Goal: Find specific fact: Find specific fact

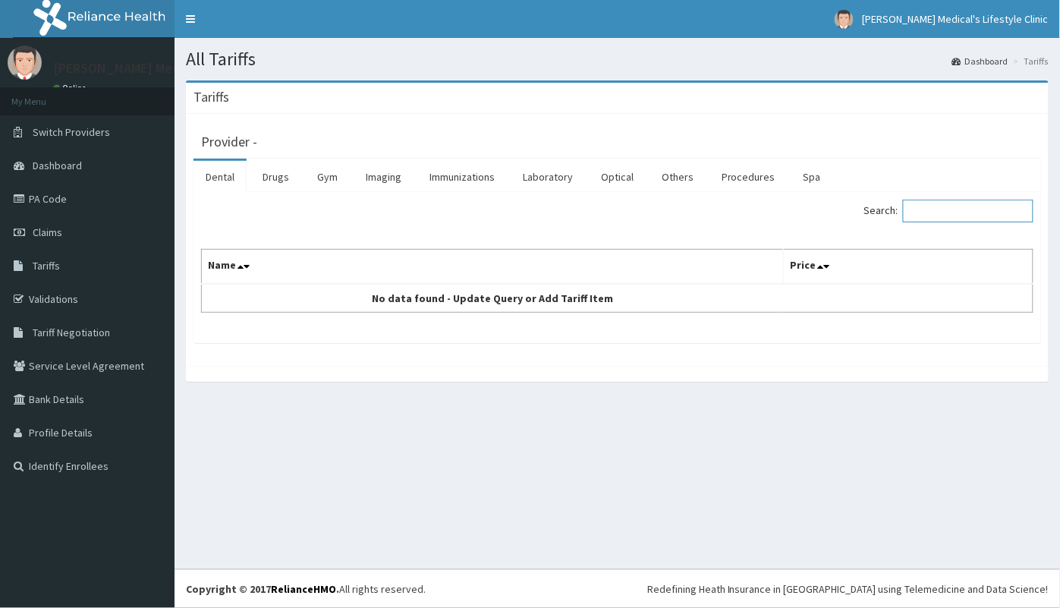
click at [949, 217] on input "Search:" at bounding box center [968, 211] width 131 height 23
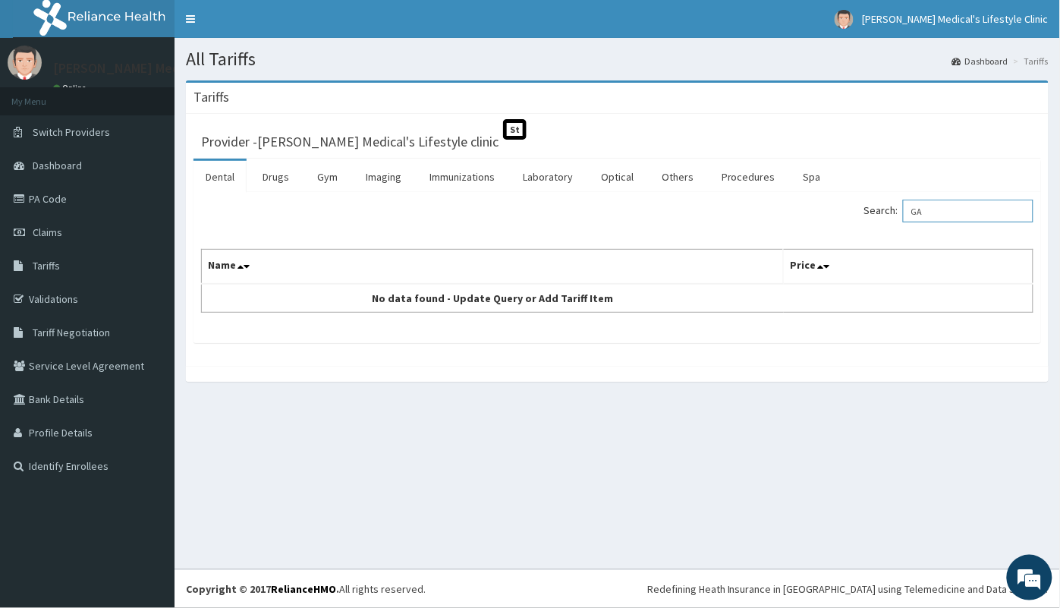
type input "G"
type input "V"
type input "G"
type input "GLUCOPh"
click at [277, 181] on link "Drugs" at bounding box center [275, 177] width 51 height 32
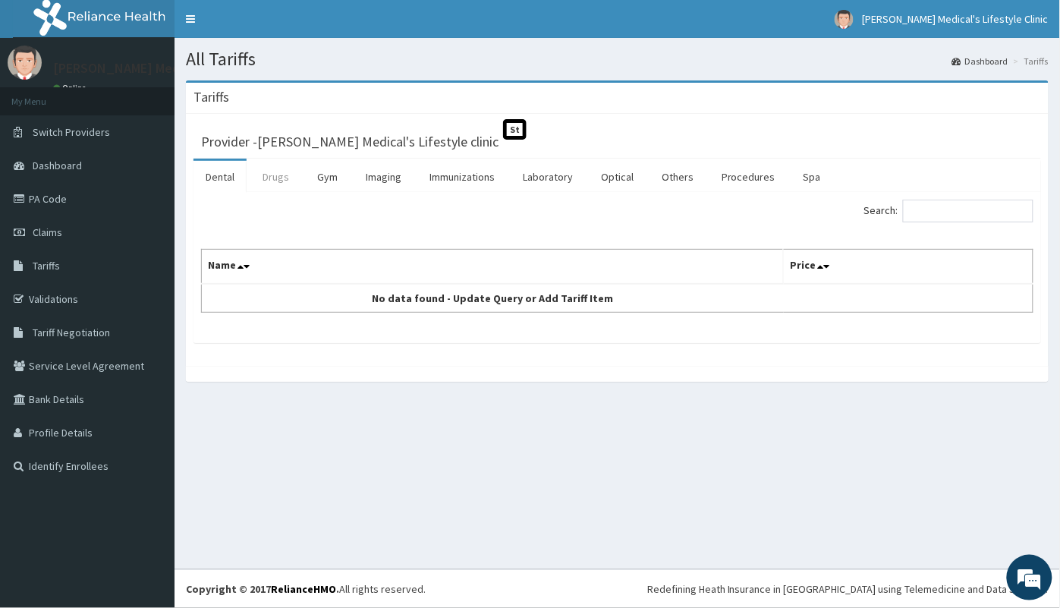
click at [277, 181] on link "Drugs" at bounding box center [275, 177] width 51 height 32
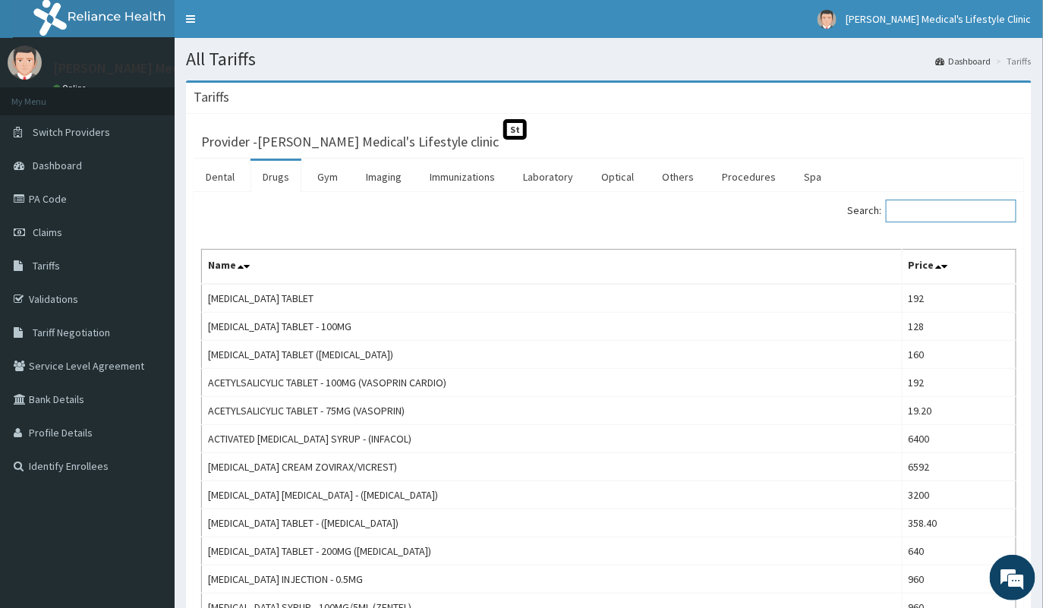
click at [934, 217] on input "Search:" at bounding box center [951, 211] width 131 height 23
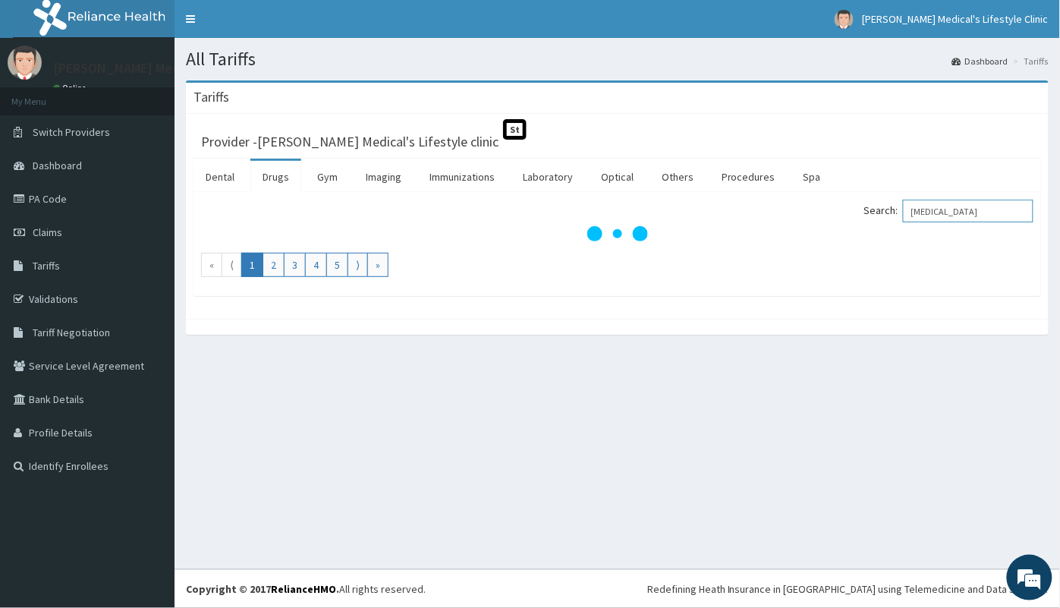
type input "[MEDICAL_DATA]"
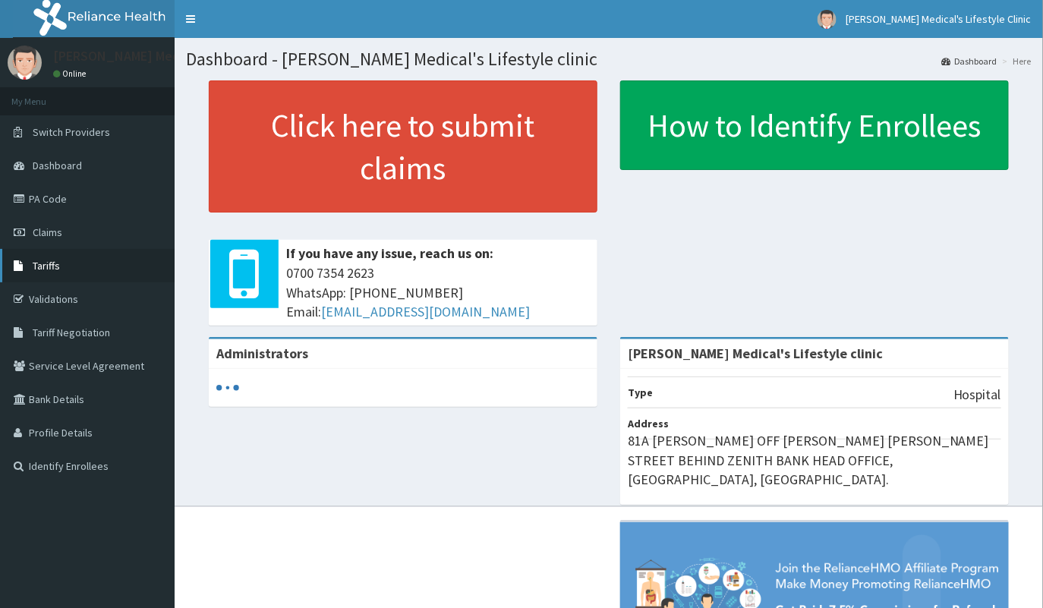
click at [58, 266] on link "Tariffs" at bounding box center [87, 265] width 175 height 33
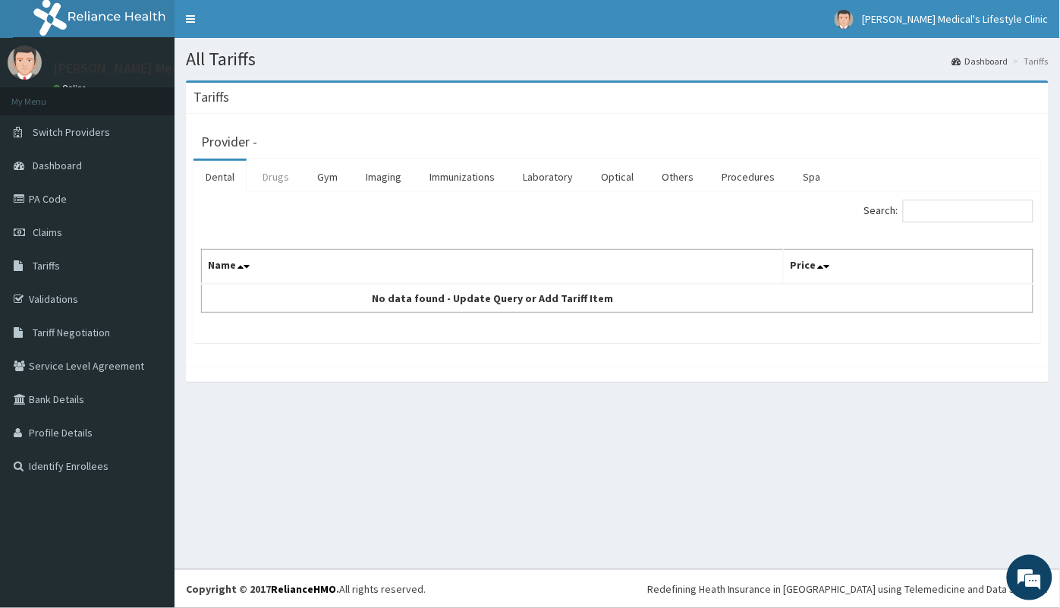
click at [272, 171] on link "Drugs" at bounding box center [275, 177] width 51 height 32
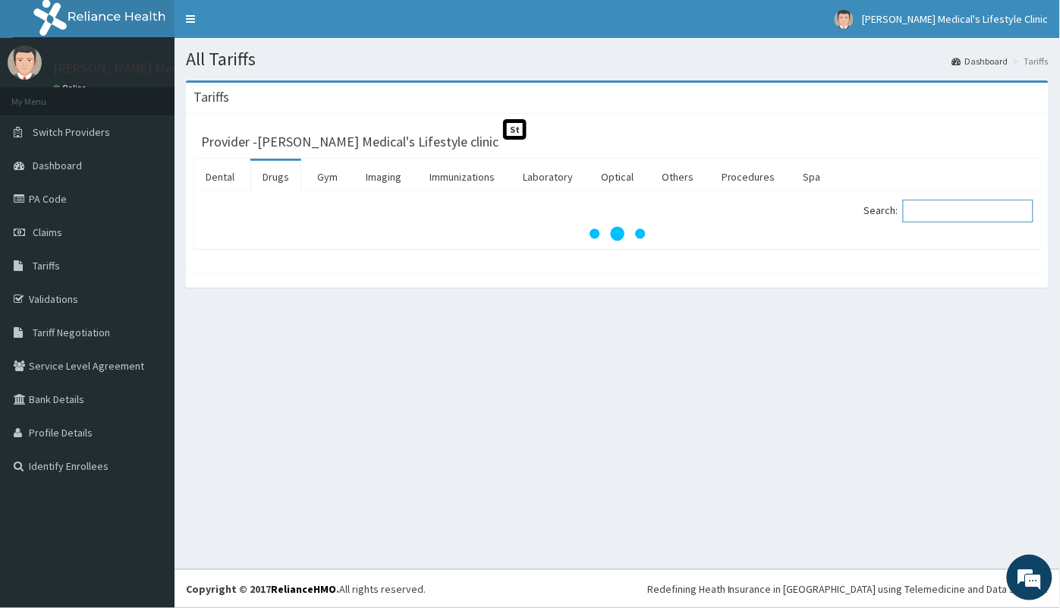
click at [937, 216] on input "Search:" at bounding box center [968, 211] width 131 height 23
type input "g"
type input "v"
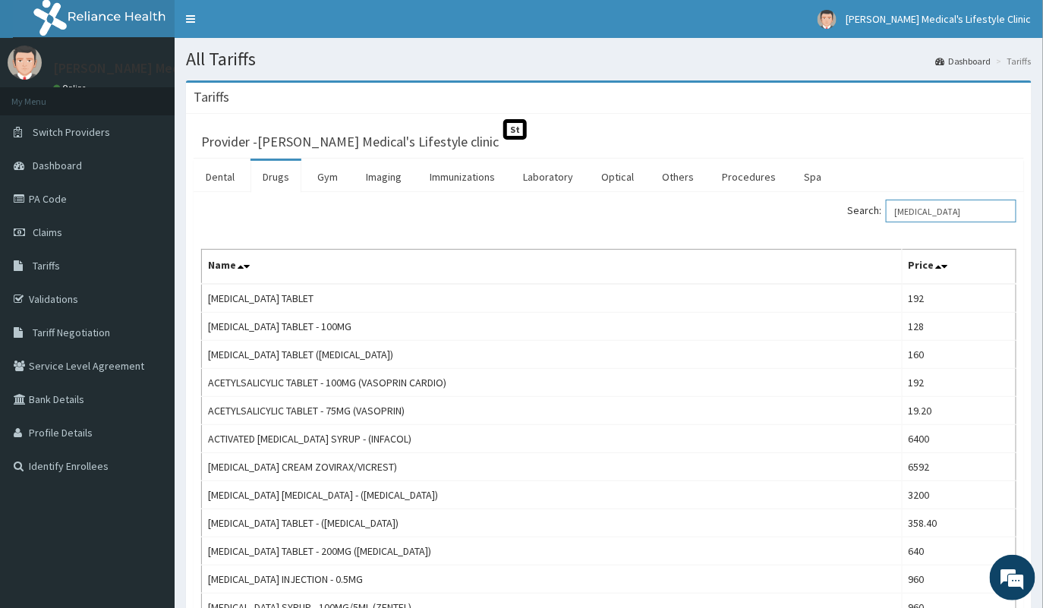
type input "[MEDICAL_DATA]"
click at [276, 178] on link "Drugs" at bounding box center [275, 177] width 51 height 32
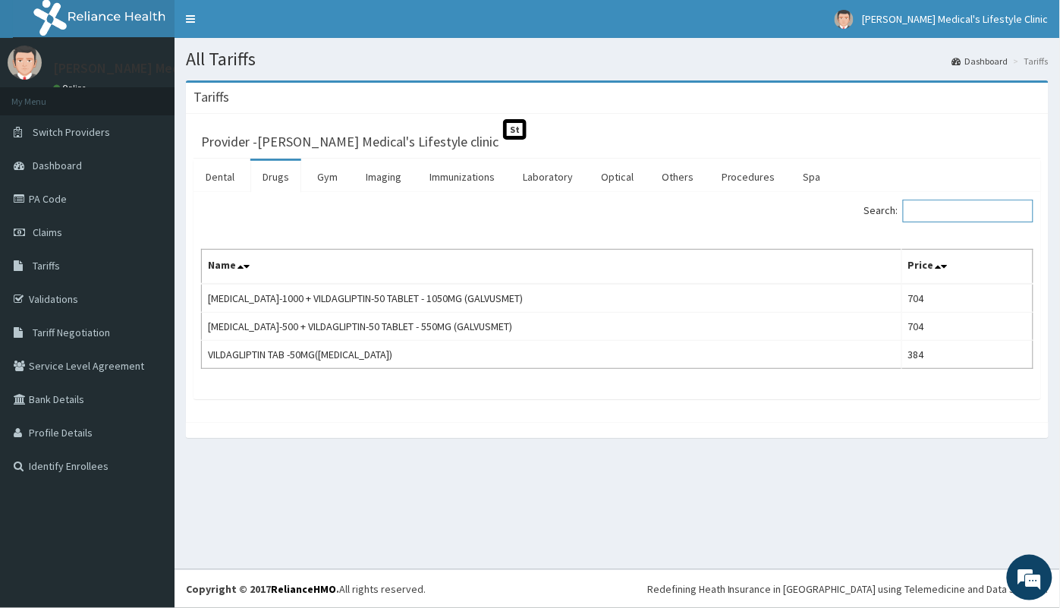
click at [946, 212] on input "Search:" at bounding box center [968, 211] width 131 height 23
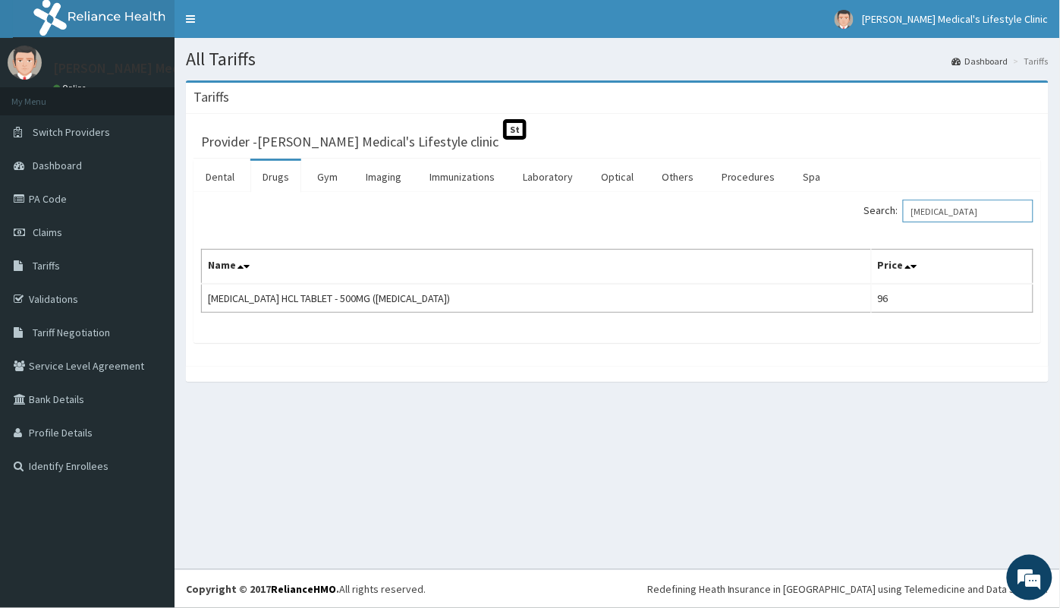
type input "[MEDICAL_DATA]"
click at [39, 298] on link "Validations" at bounding box center [87, 298] width 175 height 33
